Goal: Information Seeking & Learning: Compare options

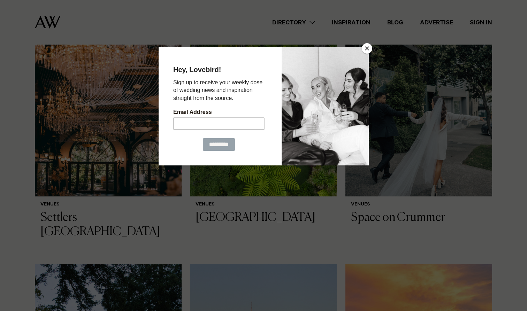
click at [369, 49] on button "Close" at bounding box center [367, 48] width 10 height 10
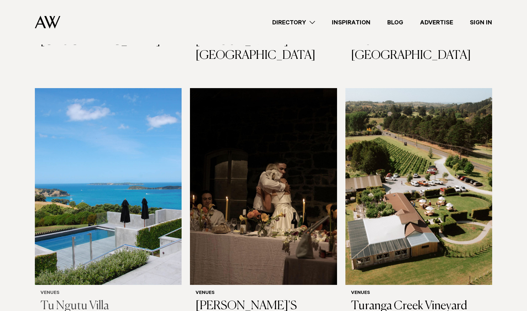
scroll to position [3816, 0]
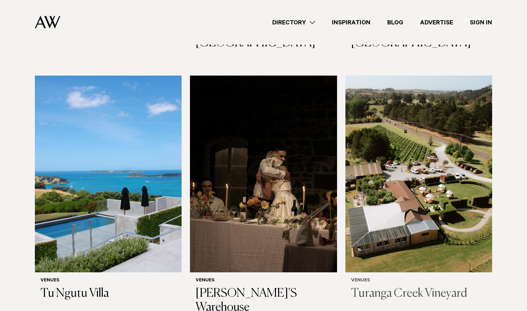
click at [376, 287] on h3 "Turanga Creek Vineyard" at bounding box center [418, 294] width 135 height 14
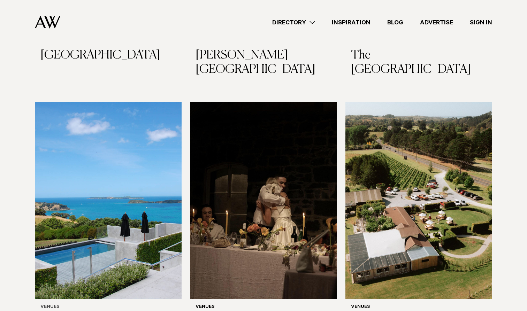
scroll to position [3805, 0]
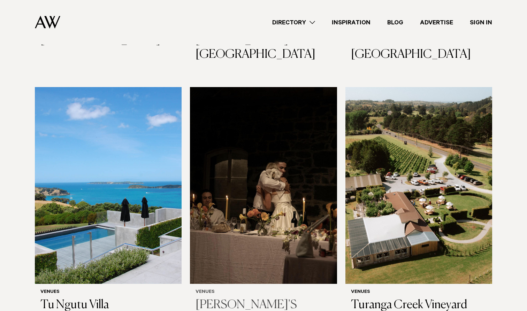
click at [243, 298] on h3 "[PERSON_NAME]'S Warehouse" at bounding box center [262, 312] width 135 height 29
click at [58, 298] on h3 "Tu Ngutu Villa" at bounding box center [107, 305] width 135 height 14
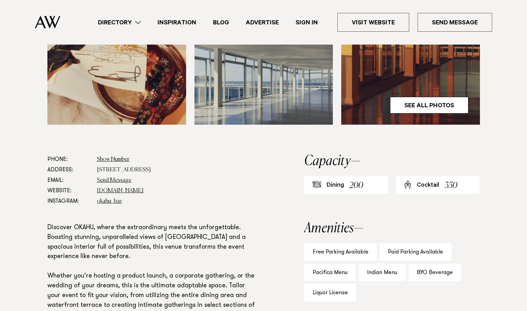
scroll to position [305, 0]
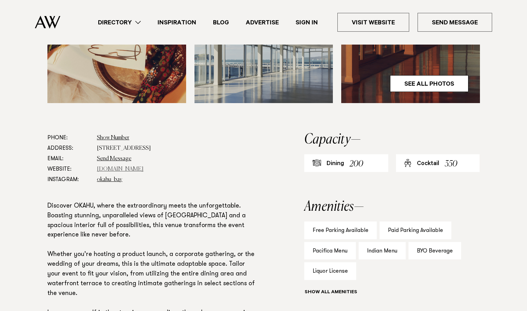
click at [128, 168] on link "www.okahubay.com" at bounding box center [120, 170] width 47 height 6
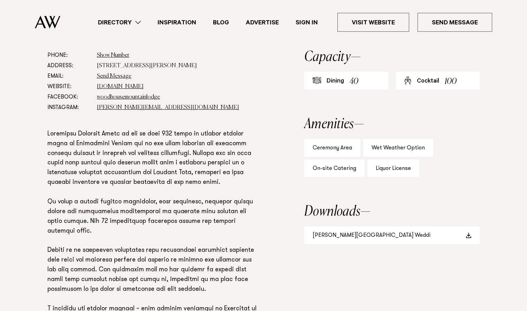
scroll to position [424, 0]
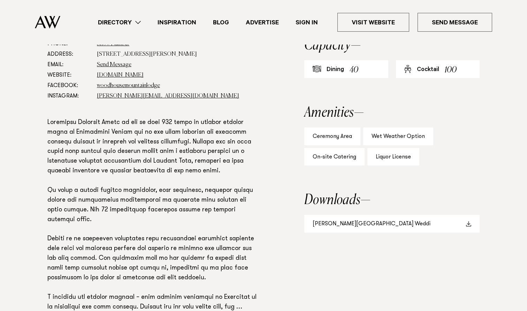
click at [426, 220] on link "[PERSON_NAME][GEOGRAPHIC_DATA] Weddi" at bounding box center [391, 224] width 175 height 18
click at [131, 73] on link "woodhouselodge.nz" at bounding box center [120, 75] width 47 height 6
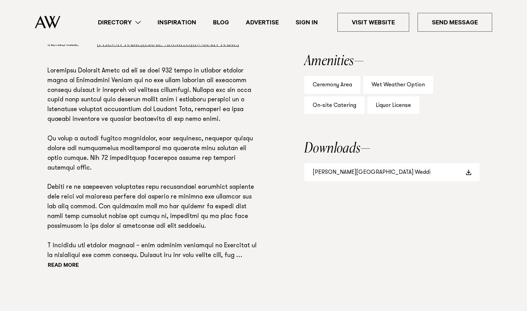
scroll to position [475, 0]
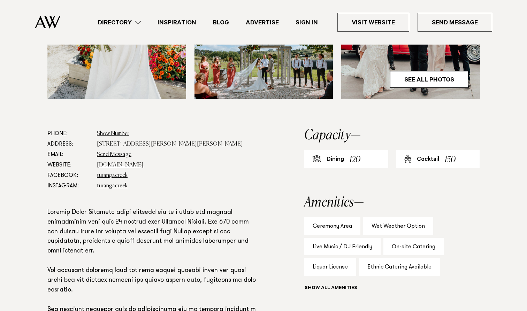
scroll to position [334, 0]
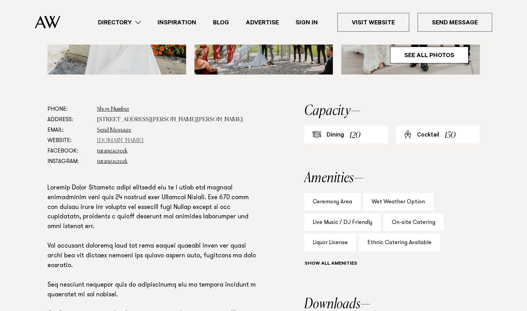
click at [133, 140] on link "[DOMAIN_NAME]" at bounding box center [120, 141] width 47 height 6
drag, startPoint x: 203, startPoint y: 119, endPoint x: 98, endPoint y: 117, distance: 104.5
click at [98, 117] on dd "133 Whitford Park Road, Whitford, Auckland" at bounding box center [178, 120] width 162 height 10
drag, startPoint x: 98, startPoint y: 119, endPoint x: 200, endPoint y: 117, distance: 102.1
click at [200, 117] on dd "133 Whitford Park Road, Whitford, Auckland" at bounding box center [178, 120] width 162 height 10
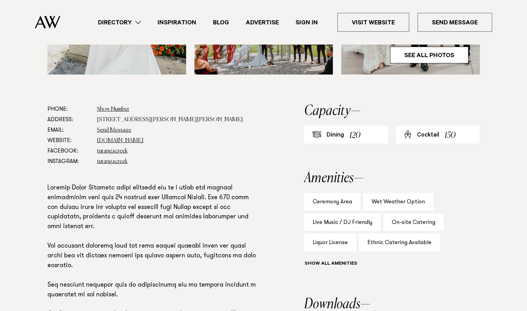
copy dd "133 Whitford Park Road, Whitford, Auckland"
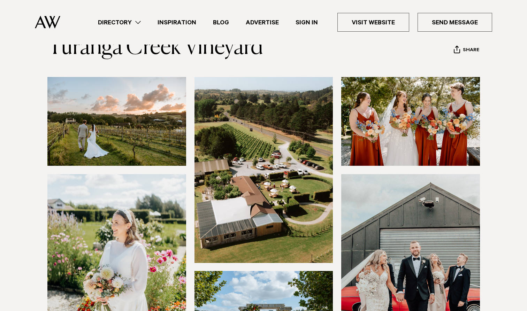
scroll to position [40, 0]
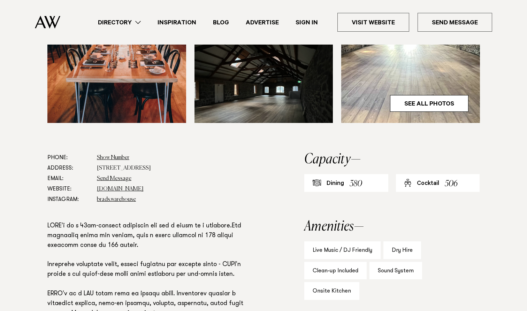
scroll to position [311, 0]
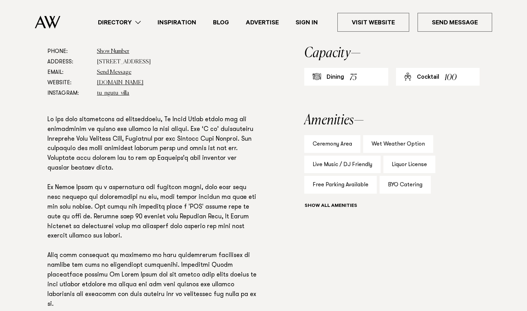
scroll to position [395, 0]
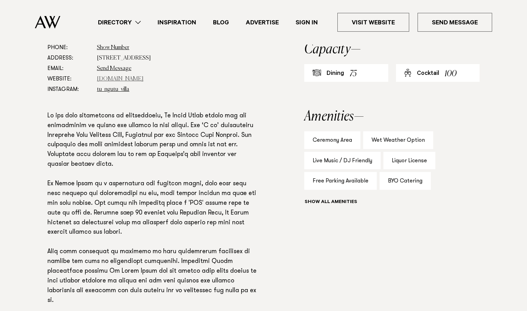
click at [128, 80] on link "www.tungutuvilla.com" at bounding box center [120, 79] width 47 height 6
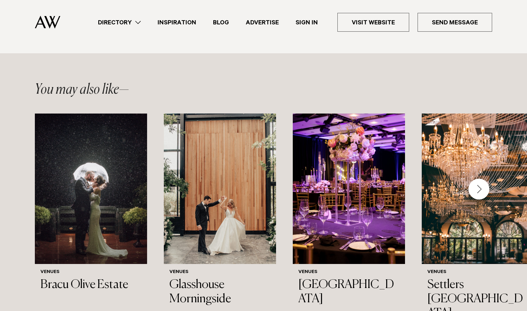
scroll to position [766, 0]
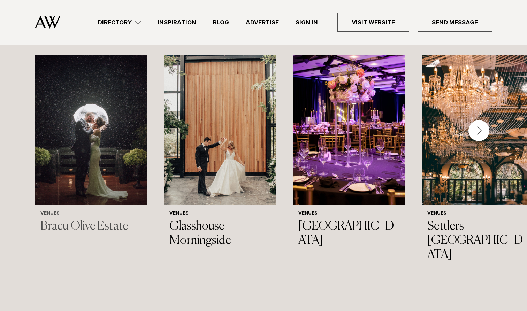
click at [88, 219] on h3 "Bracu Olive Estate" at bounding box center [90, 226] width 101 height 14
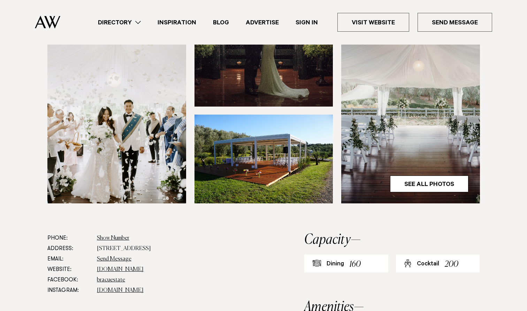
scroll to position [243, 0]
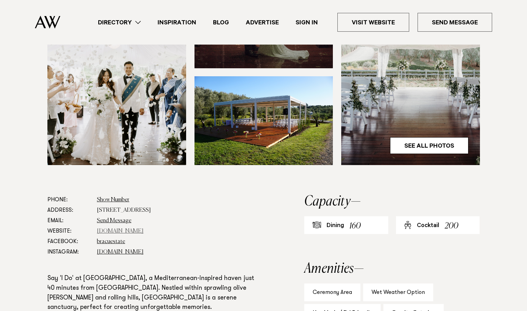
click at [111, 229] on link "[DOMAIN_NAME]" at bounding box center [120, 232] width 47 height 6
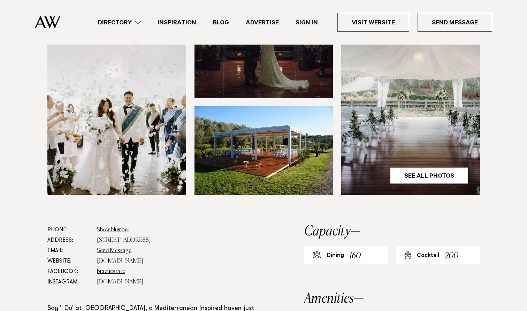
scroll to position [220, 0]
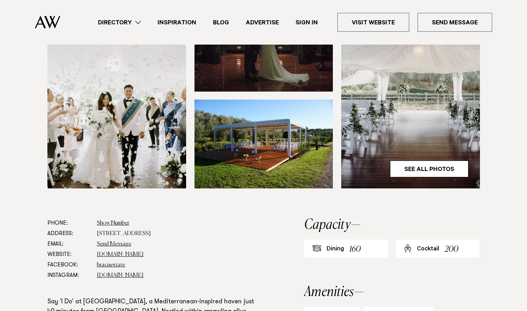
drag, startPoint x: 165, startPoint y: 232, endPoint x: 94, endPoint y: 233, distance: 70.7
click at [94, 233] on dl "Phone: Show Number 09 236 1033 Address: [STREET_ADDRESS] Email: Send Message We…" at bounding box center [153, 249] width 212 height 63
drag, startPoint x: 98, startPoint y: 234, endPoint x: 161, endPoint y: 234, distance: 63.7
click at [161, 234] on dd "[STREET_ADDRESS]" at bounding box center [178, 234] width 162 height 10
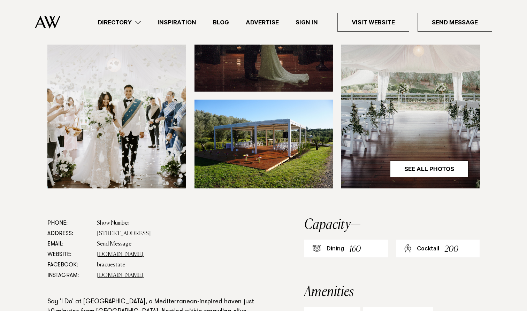
copy dd "[STREET_ADDRESS]"
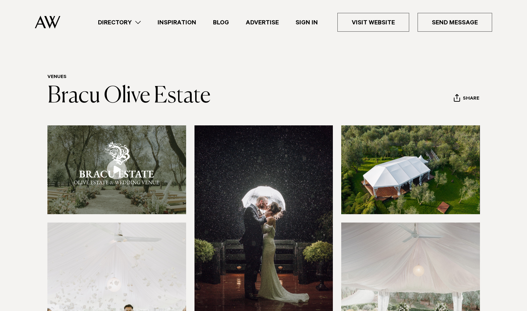
scroll to position [0, 0]
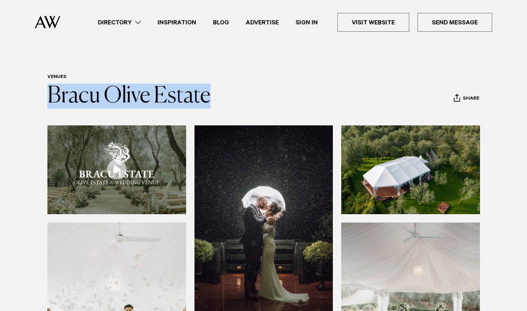
drag, startPoint x: 40, startPoint y: 94, endPoint x: 231, endPoint y: 94, distance: 190.5
click at [231, 94] on div "Venues [GEOGRAPHIC_DATA] Share Copy Link Email twitter" at bounding box center [263, 91] width 490 height 34
copy link "Bracu Olive Estate"
